Goal: Register for event/course

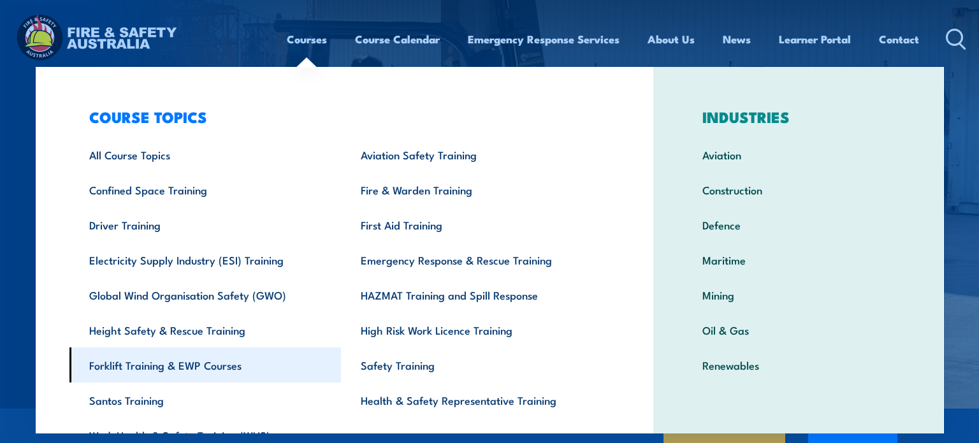
click at [122, 363] on link "Forklift Training & EWP Courses" at bounding box center [205, 364] width 272 height 35
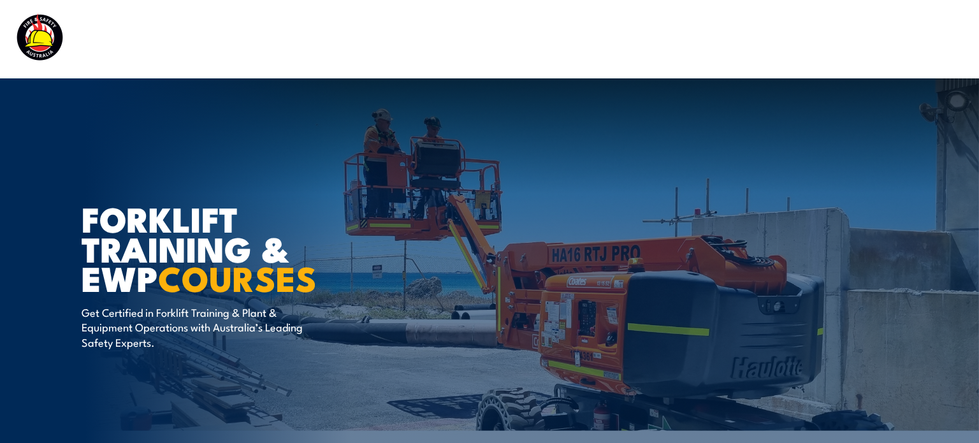
click at [452, 285] on article "Forklift Training & EWP COURSES Get Certified in Forklift Training & Plant & Eq…" at bounding box center [490, 260] width 816 height 365
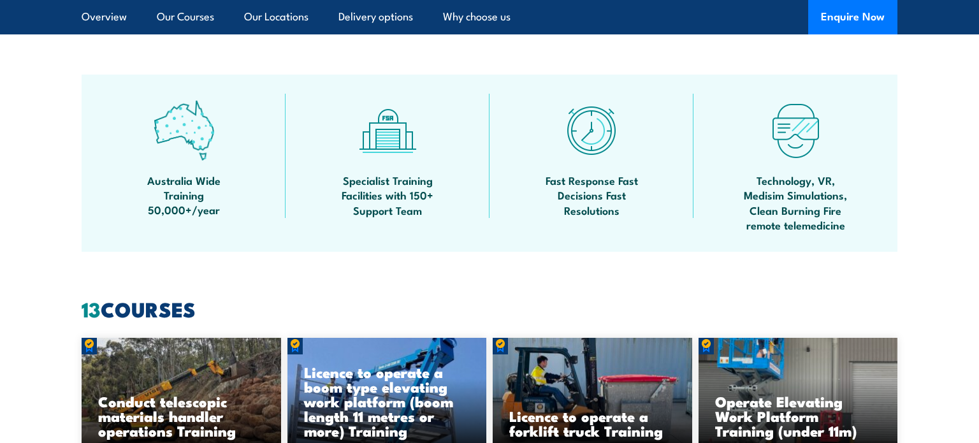
scroll to position [790, 0]
